Goal: Transaction & Acquisition: Purchase product/service

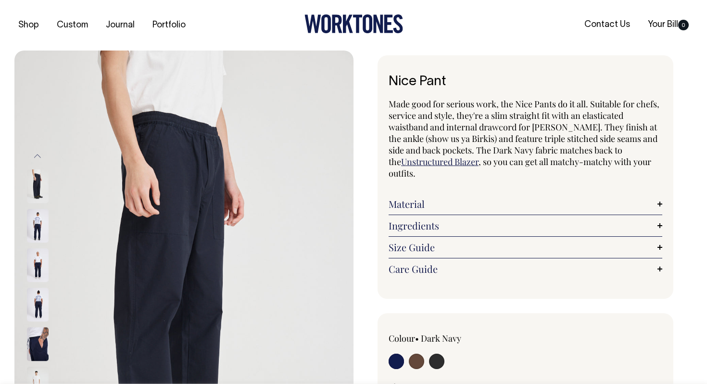
click at [430, 162] on link "Unstructured Blazer" at bounding box center [439, 162] width 77 height 12
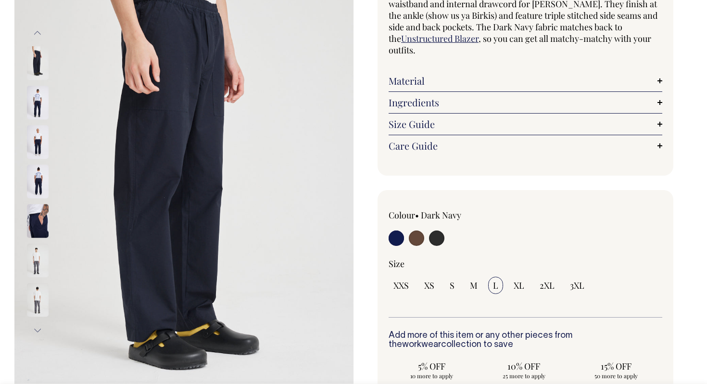
scroll to position [124, 0]
click at [46, 187] on img at bounding box center [38, 181] width 22 height 34
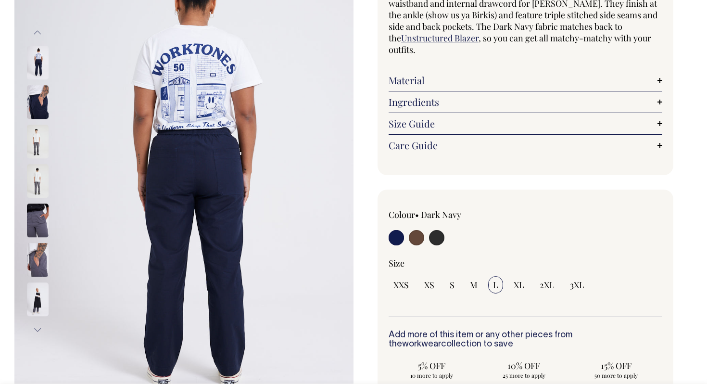
click at [34, 176] on img at bounding box center [38, 181] width 22 height 34
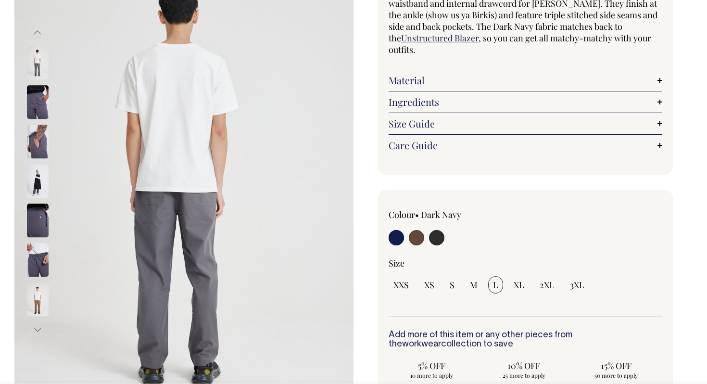
click at [38, 145] on img at bounding box center [38, 142] width 22 height 34
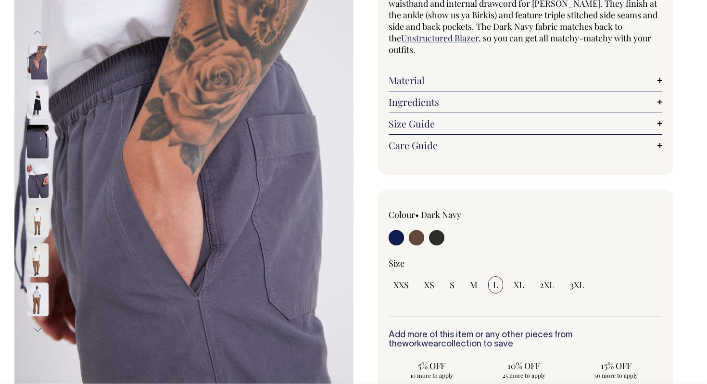
click at [37, 156] on img at bounding box center [38, 142] width 22 height 34
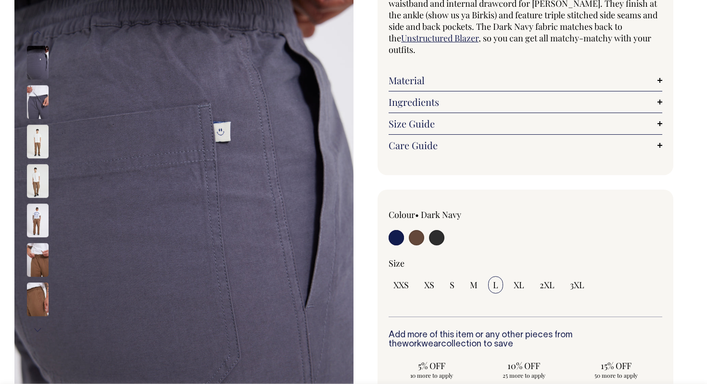
click at [35, 172] on div at bounding box center [50, 181] width 48 height 39
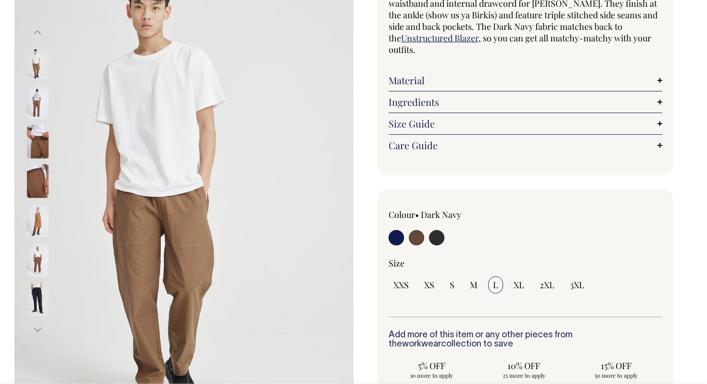
click at [35, 174] on img at bounding box center [38, 181] width 22 height 34
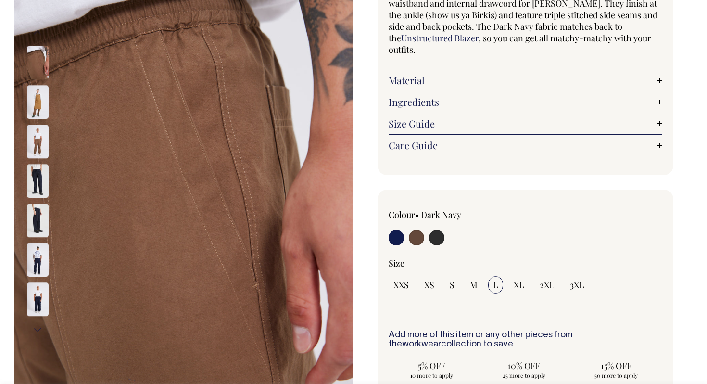
click at [35, 174] on img at bounding box center [38, 181] width 22 height 34
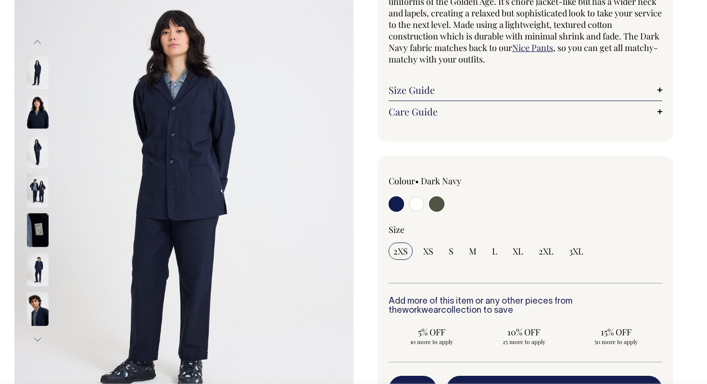
scroll to position [114, 0]
